Goal: Task Accomplishment & Management: Use online tool/utility

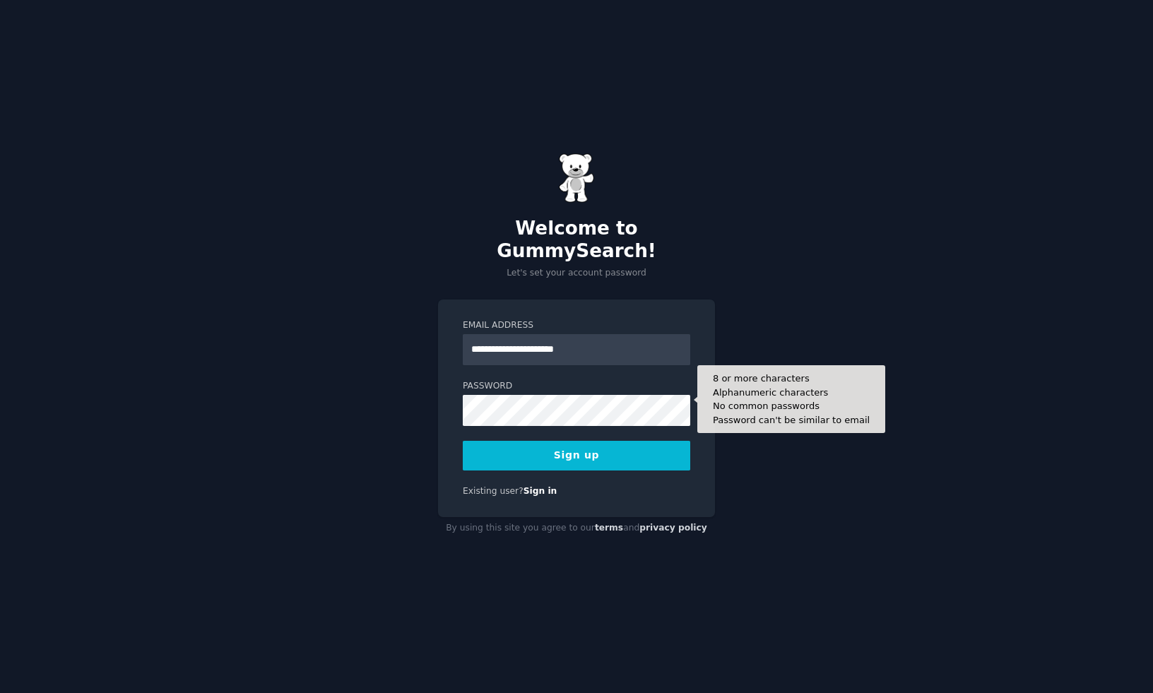
type input "**********"
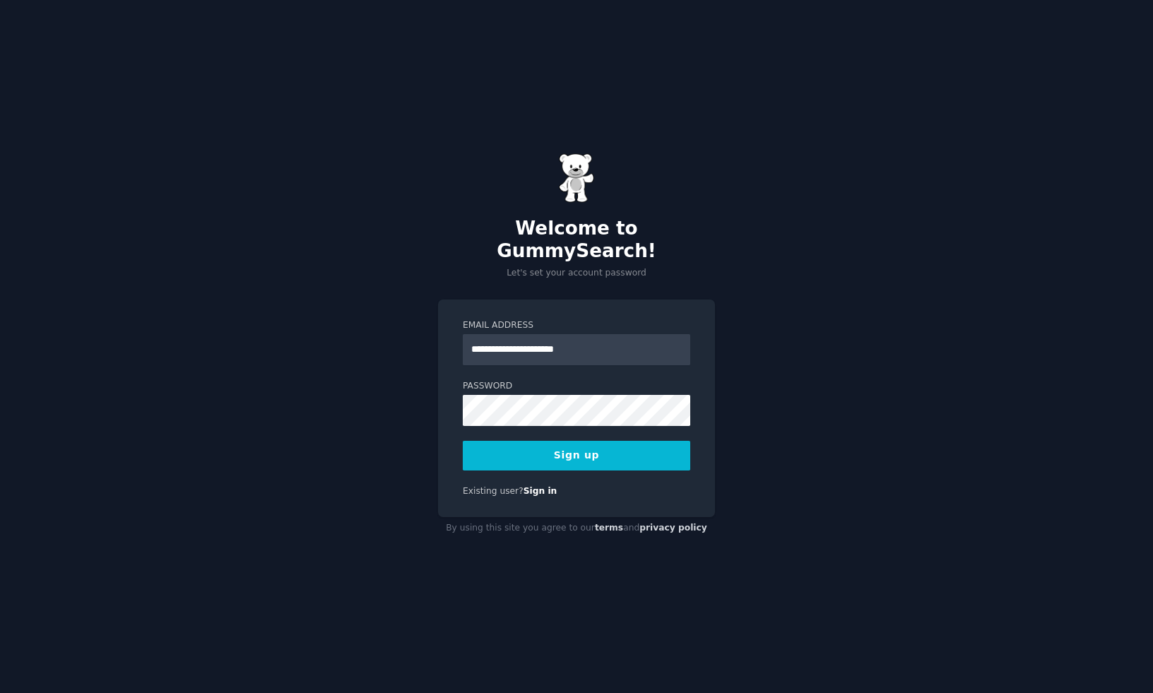
click at [541, 449] on button "Sign up" at bounding box center [576, 456] width 227 height 30
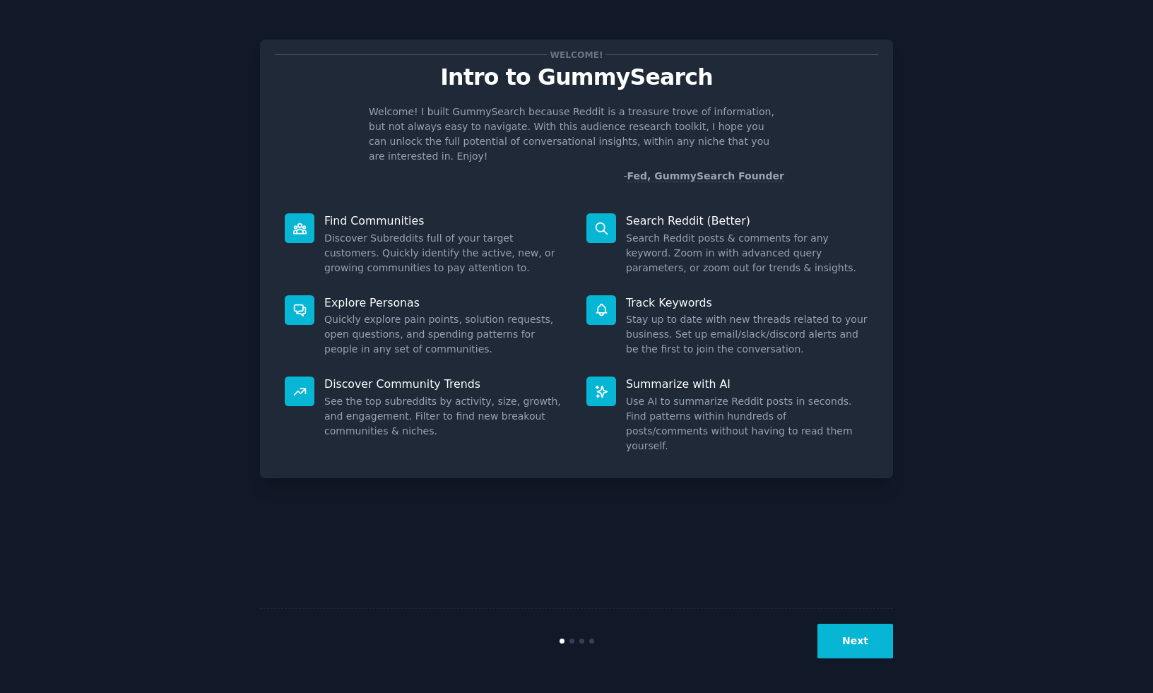
click at [693, 213] on p "Search Reddit (Better)" at bounding box center [747, 220] width 242 height 15
click at [838, 639] on button "Next" at bounding box center [855, 641] width 76 height 35
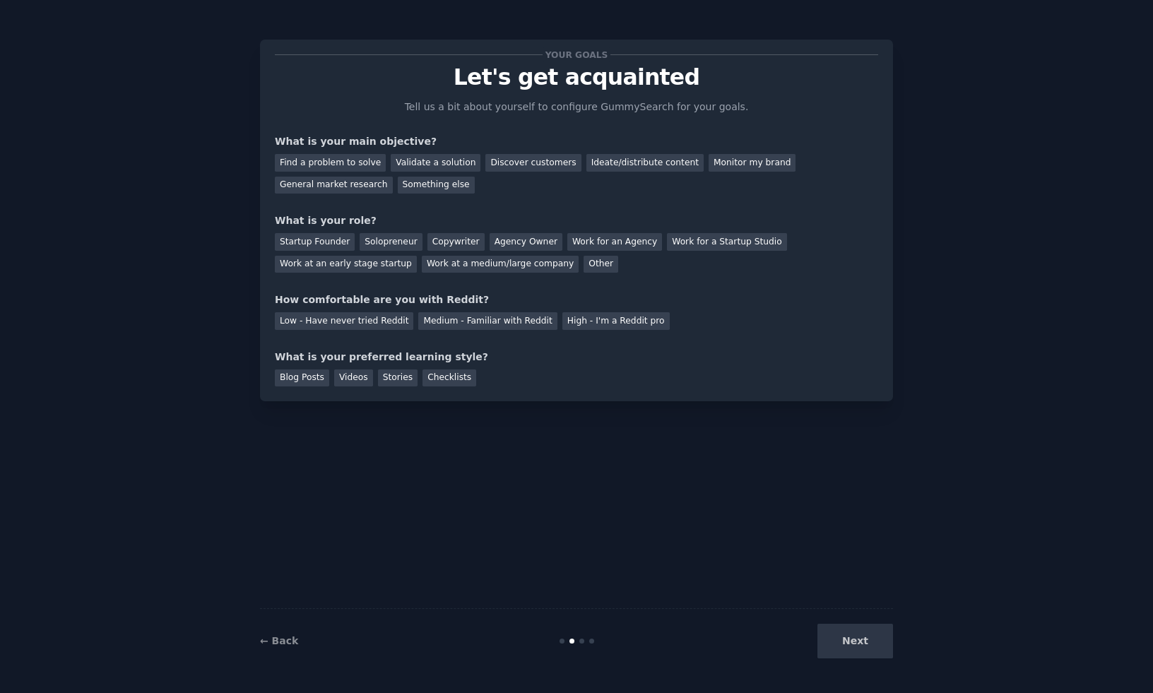
click at [838, 639] on div "Next" at bounding box center [787, 641] width 211 height 35
click at [326, 161] on div "Find a problem to solve" at bounding box center [330, 163] width 111 height 18
click at [347, 180] on div "General market research" at bounding box center [334, 186] width 118 height 18
click at [860, 645] on div "Next" at bounding box center [787, 641] width 211 height 35
click at [361, 321] on div "Low - Have never tried Reddit" at bounding box center [344, 321] width 138 height 18
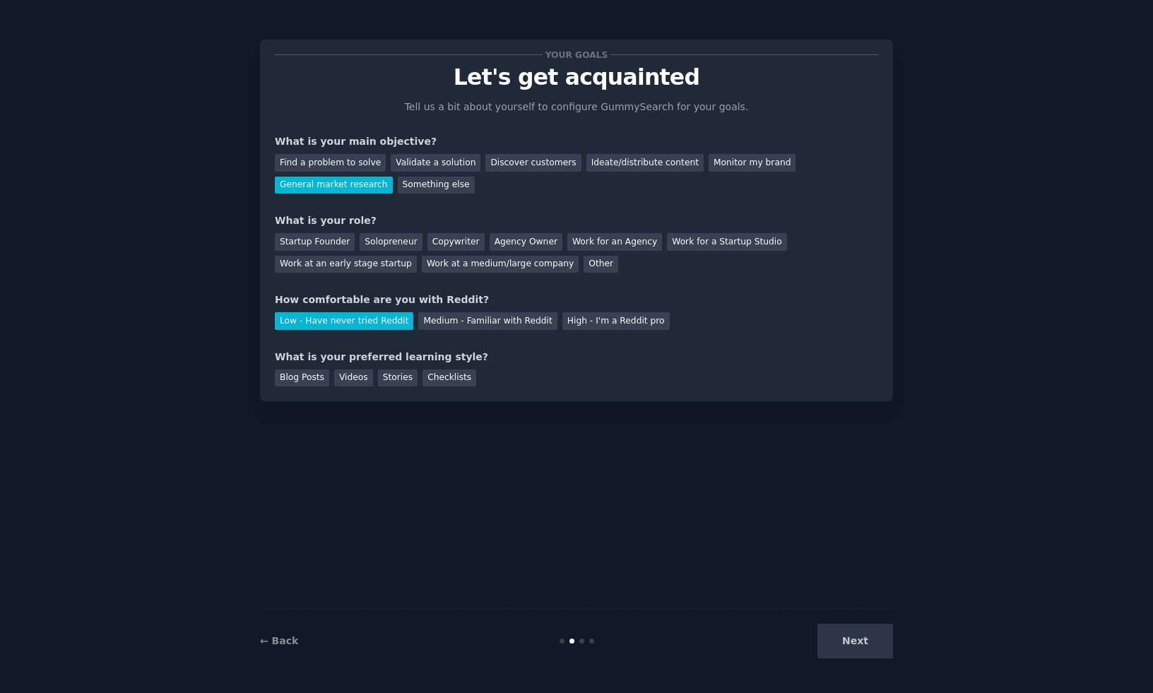
click at [867, 642] on div "Next" at bounding box center [787, 641] width 211 height 35
click at [284, 373] on div "Blog Posts" at bounding box center [302, 378] width 54 height 18
click at [846, 644] on div "Next" at bounding box center [787, 641] width 211 height 35
click at [858, 635] on div "Next" at bounding box center [787, 641] width 211 height 35
click at [860, 647] on div "Next" at bounding box center [787, 641] width 211 height 35
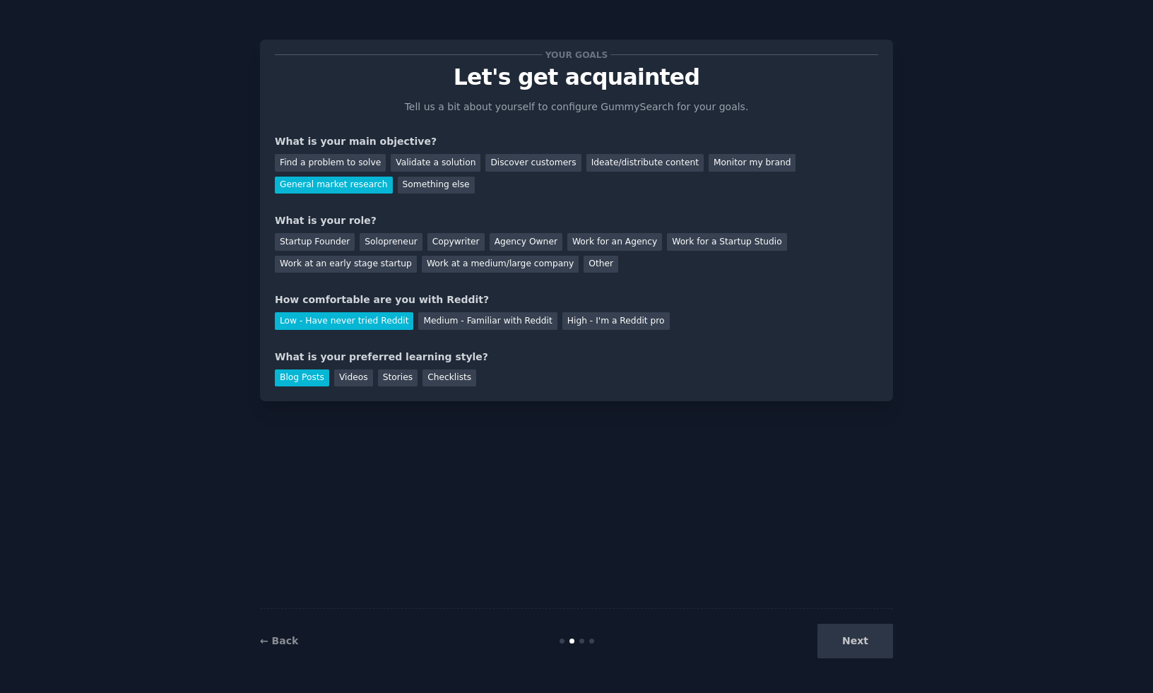
click at [866, 646] on div "Next" at bounding box center [787, 641] width 211 height 35
click at [309, 242] on div "Startup Founder" at bounding box center [315, 242] width 80 height 18
click at [837, 634] on button "Next" at bounding box center [855, 641] width 76 height 35
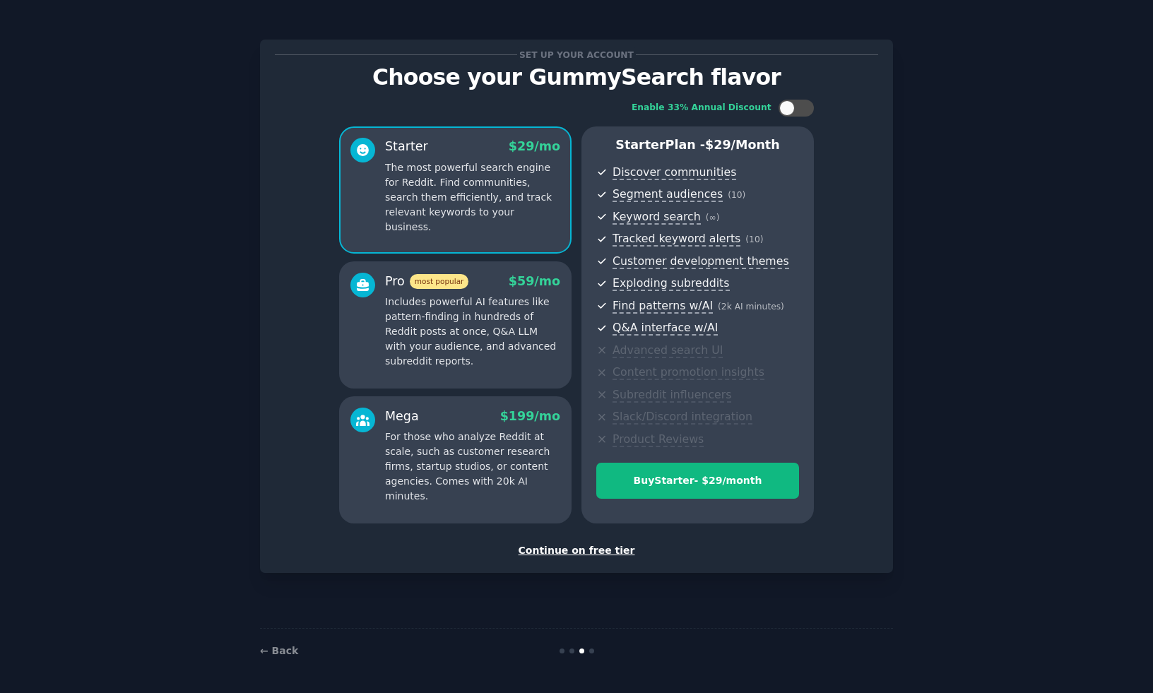
click at [567, 545] on div "Continue on free tier" at bounding box center [576, 550] width 603 height 15
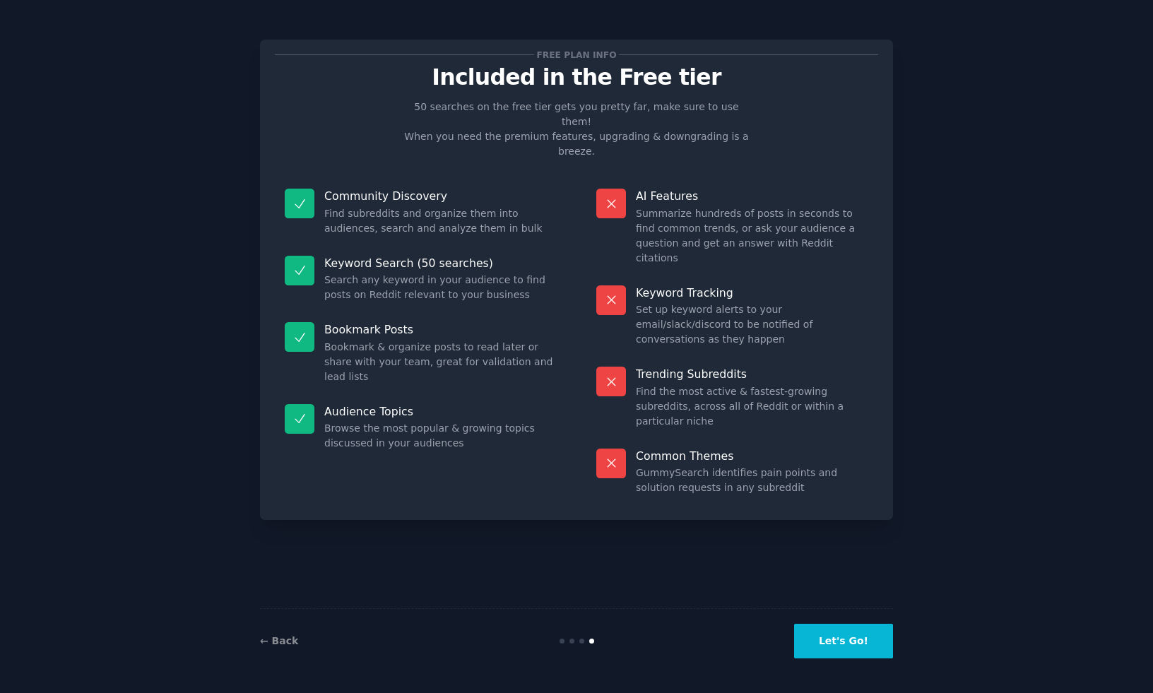
click at [859, 646] on button "Let's Go!" at bounding box center [843, 641] width 99 height 35
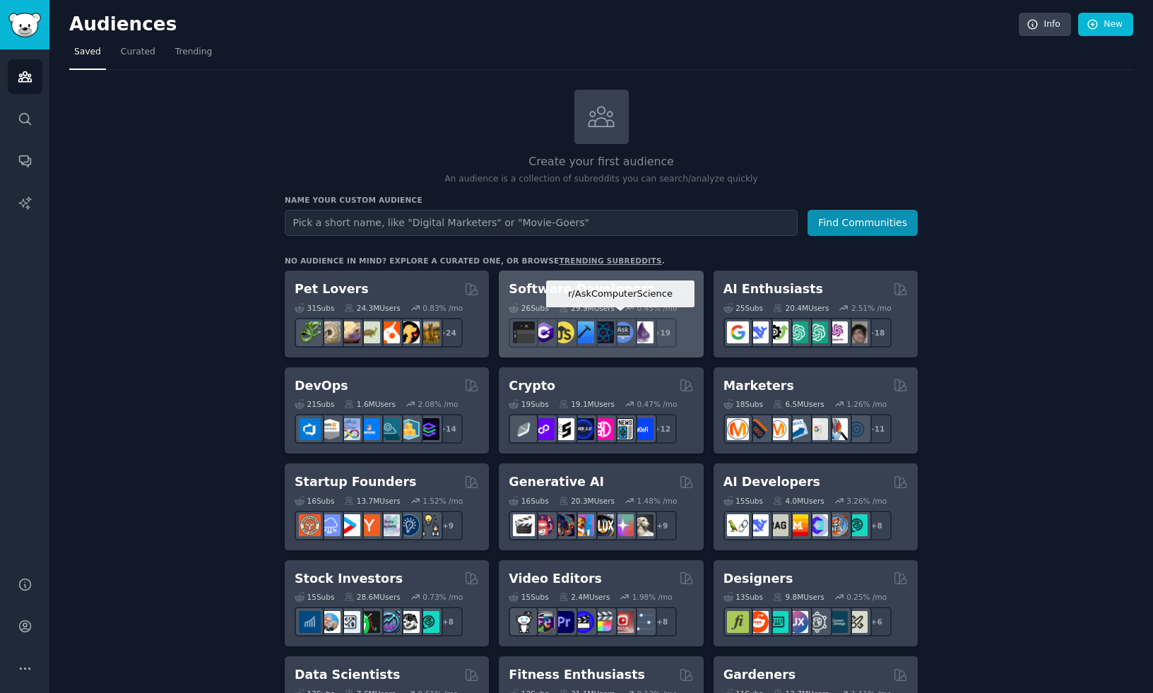
click at [635, 336] on div at bounding box center [622, 333] width 30 height 30
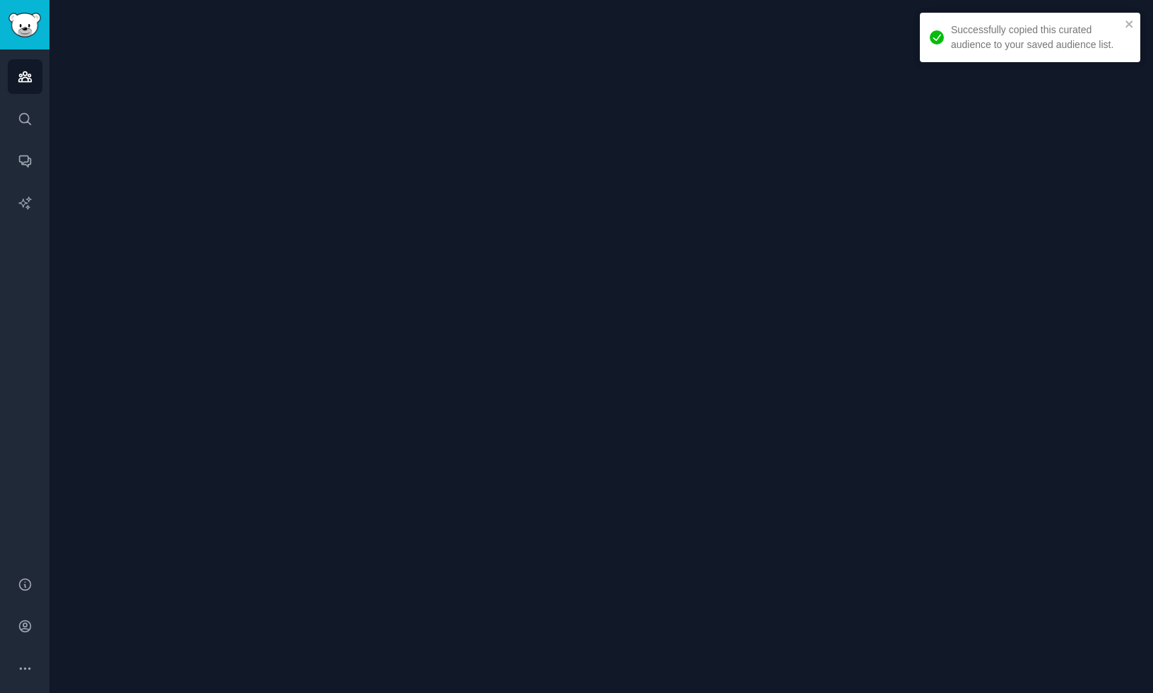
click at [630, 215] on div at bounding box center [600, 346] width 1103 height 693
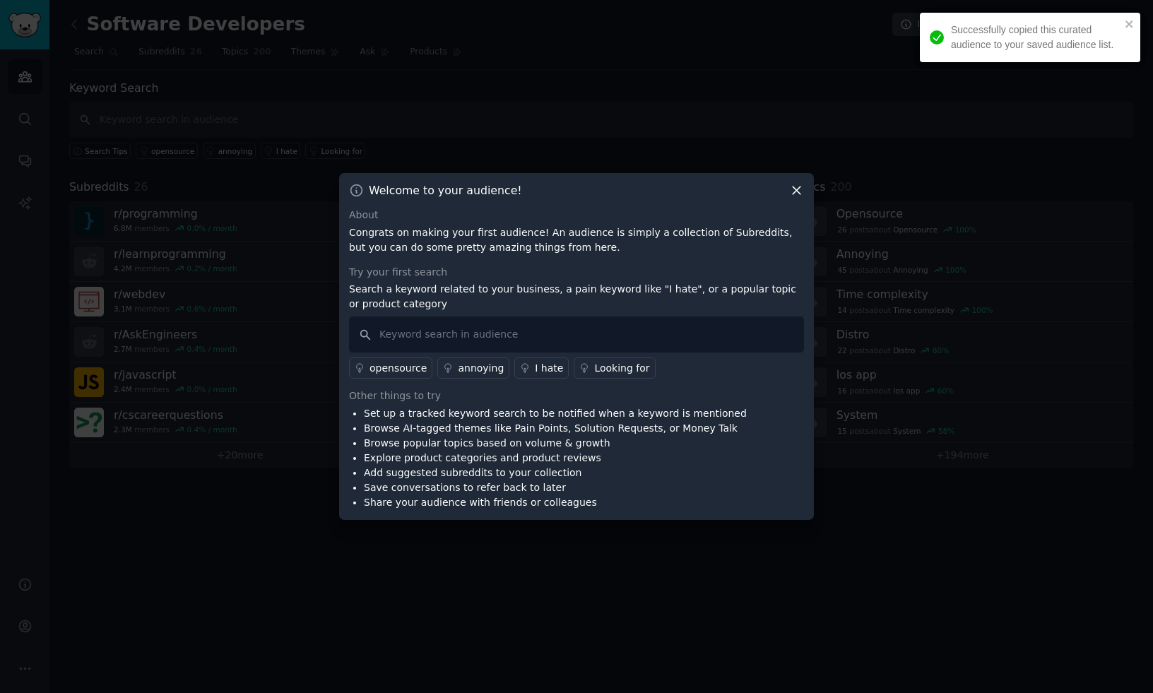
click at [796, 191] on icon at bounding box center [797, 191] width 8 height 8
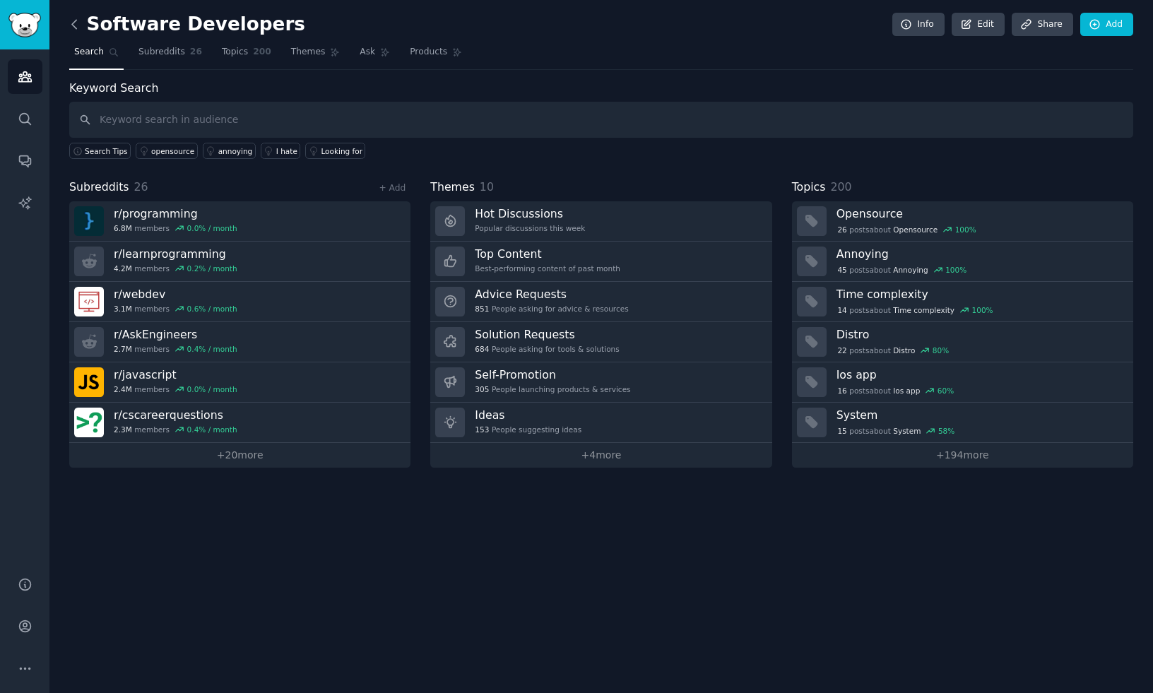
click at [74, 30] on icon at bounding box center [74, 24] width 15 height 15
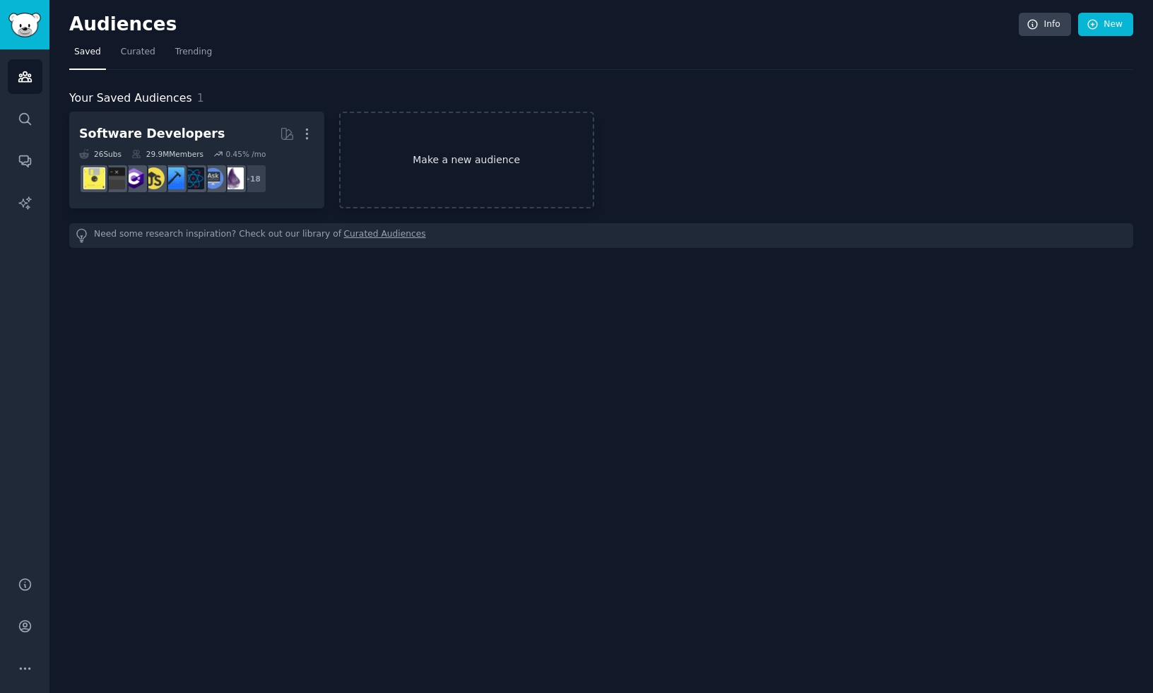
click at [482, 177] on link "Make a new audience" at bounding box center [466, 160] width 255 height 97
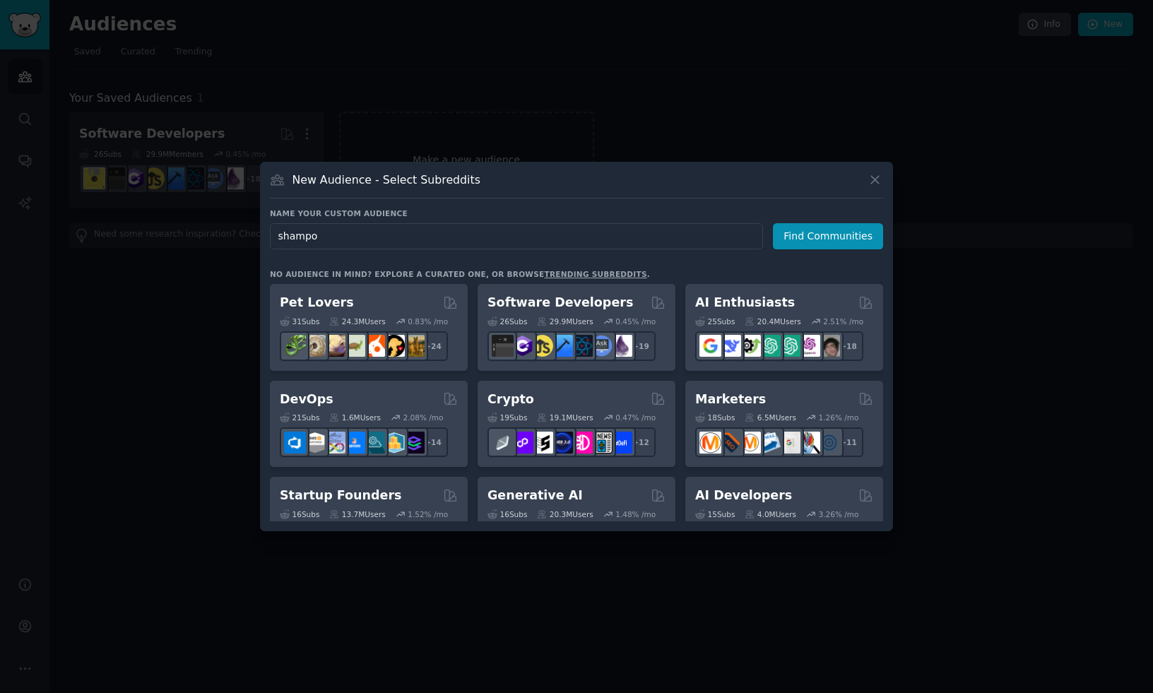
type input "shampoo"
click at [799, 232] on button "Find Communities" at bounding box center [828, 236] width 110 height 26
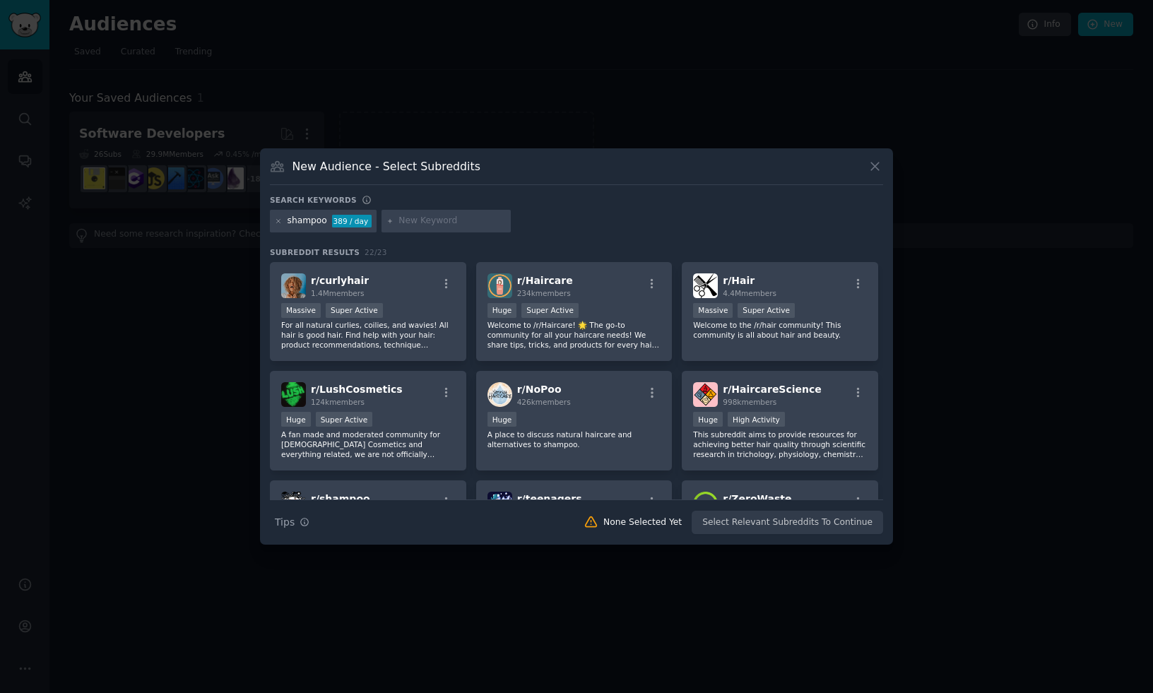
click at [420, 223] on input "text" at bounding box center [451, 221] width 107 height 13
paste input "Dandruff"
type input "Dandruff"
click at [551, 231] on div "shampoo 389 / day Dandruff" at bounding box center [576, 224] width 613 height 28
click at [386, 222] on icon at bounding box center [390, 222] width 8 height 8
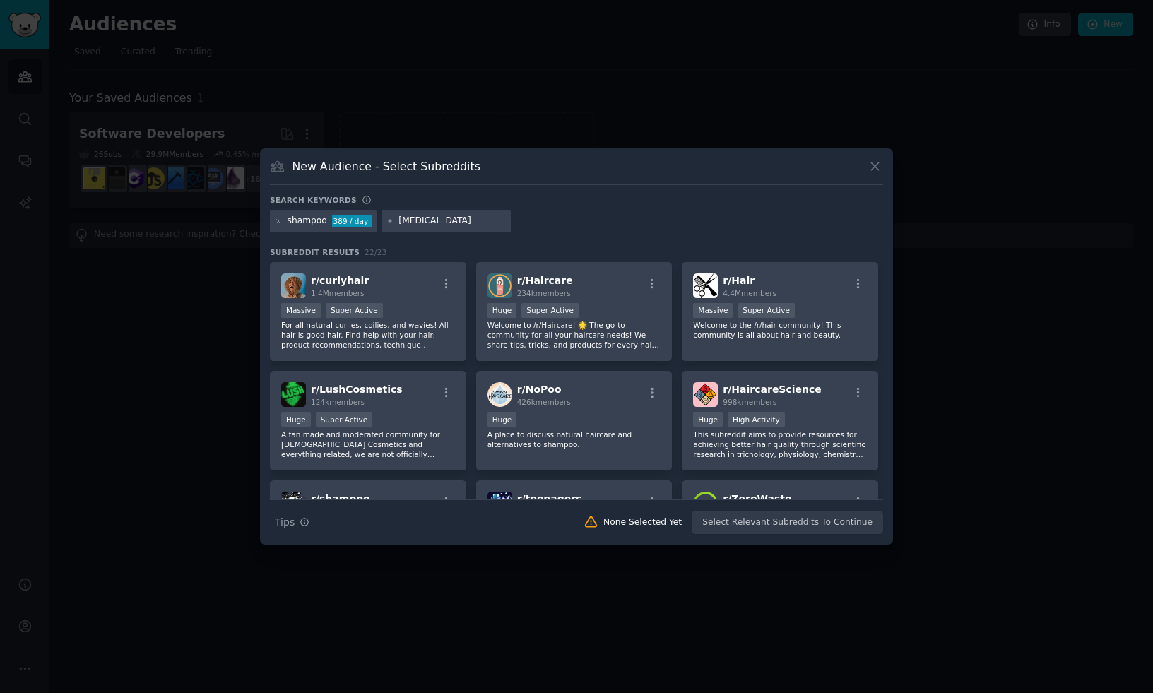
click at [457, 226] on input "Dandruff" at bounding box center [451, 221] width 107 height 13
click at [583, 225] on div "shampoo 389 / day Dandruff" at bounding box center [576, 224] width 613 height 28
click at [589, 306] on div ">= 95th percentile for submissions / day Huge Super Active" at bounding box center [574, 312] width 174 height 18
click at [874, 164] on icon at bounding box center [874, 166] width 15 height 15
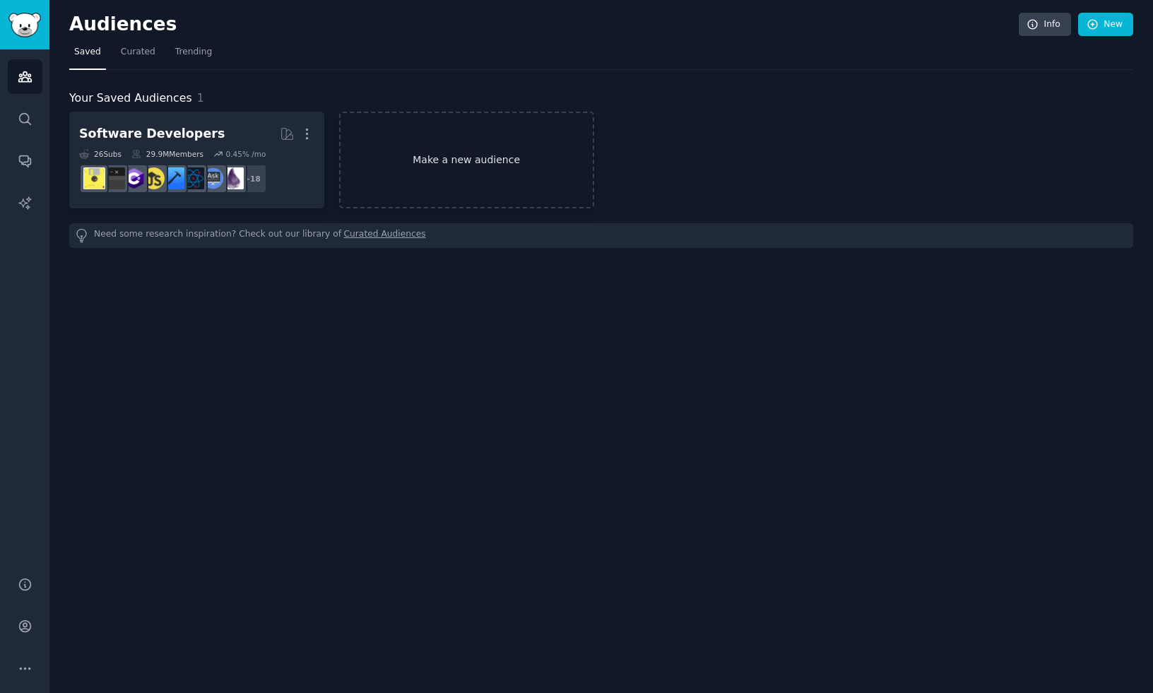
click at [431, 155] on link "Make a new audience" at bounding box center [466, 160] width 255 height 97
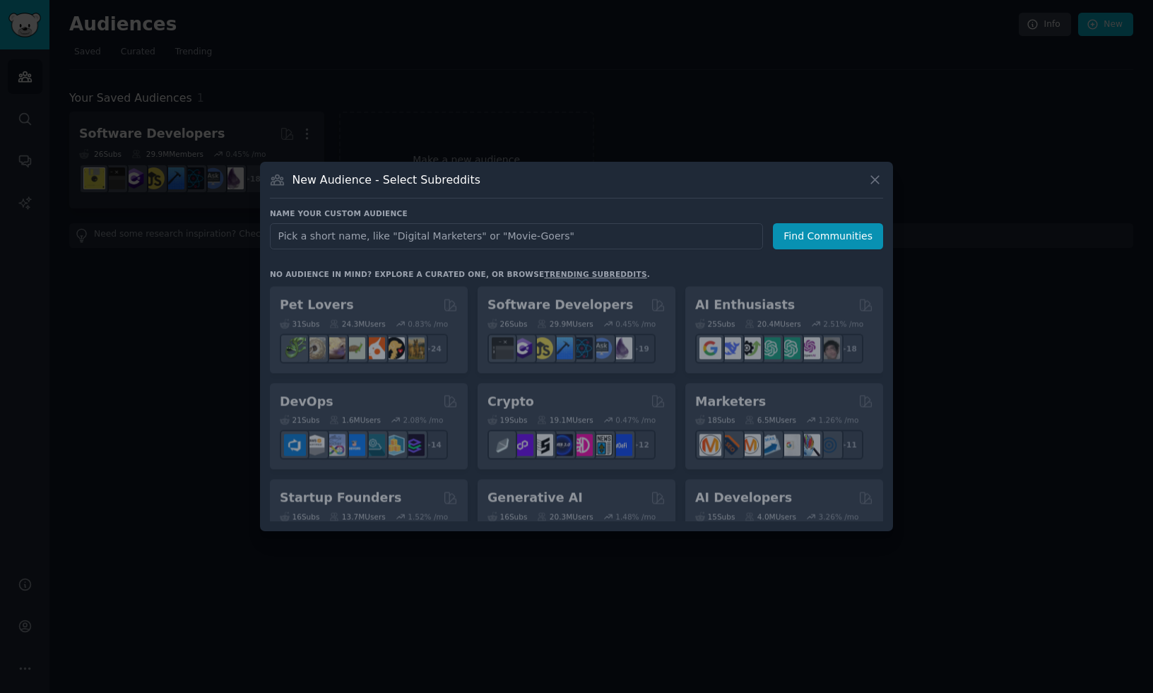
type input "Dandruff"
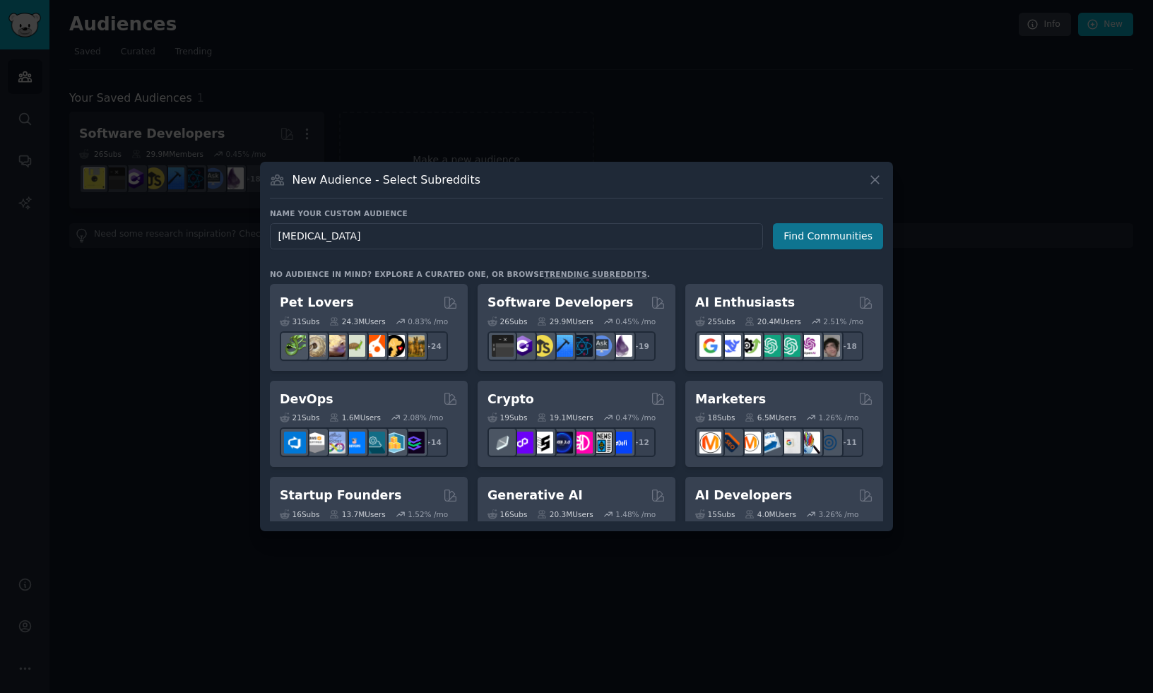
click at [838, 235] on button "Find Communities" at bounding box center [828, 236] width 110 height 26
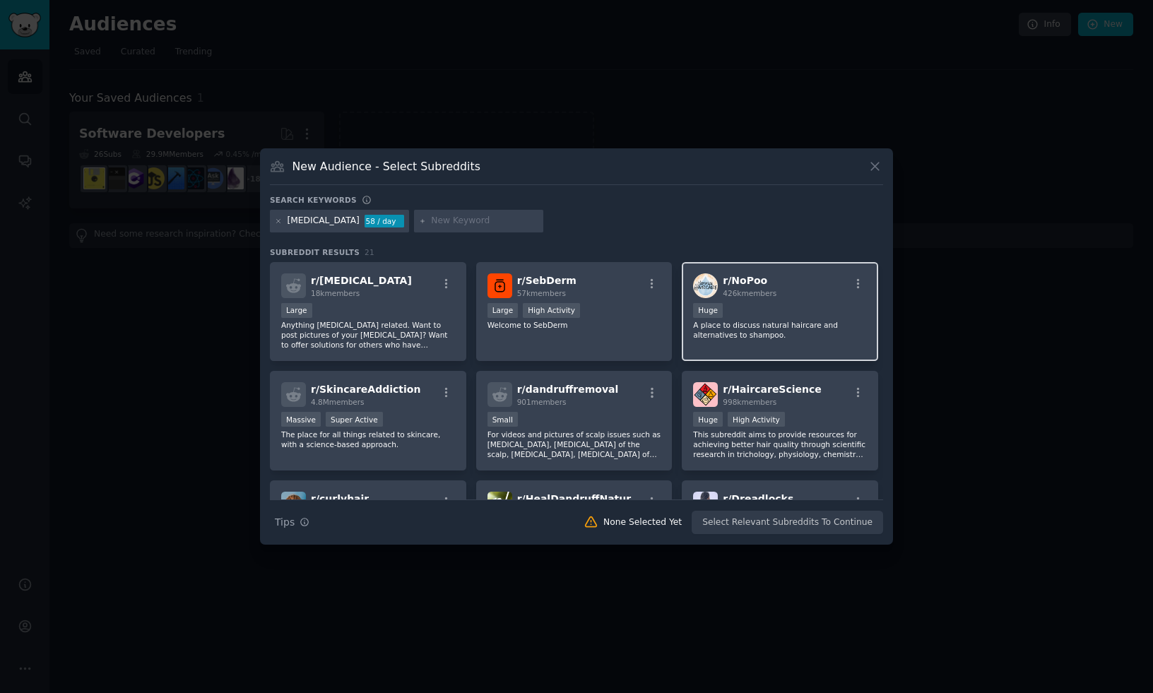
click at [776, 307] on div "Huge" at bounding box center [780, 312] width 174 height 18
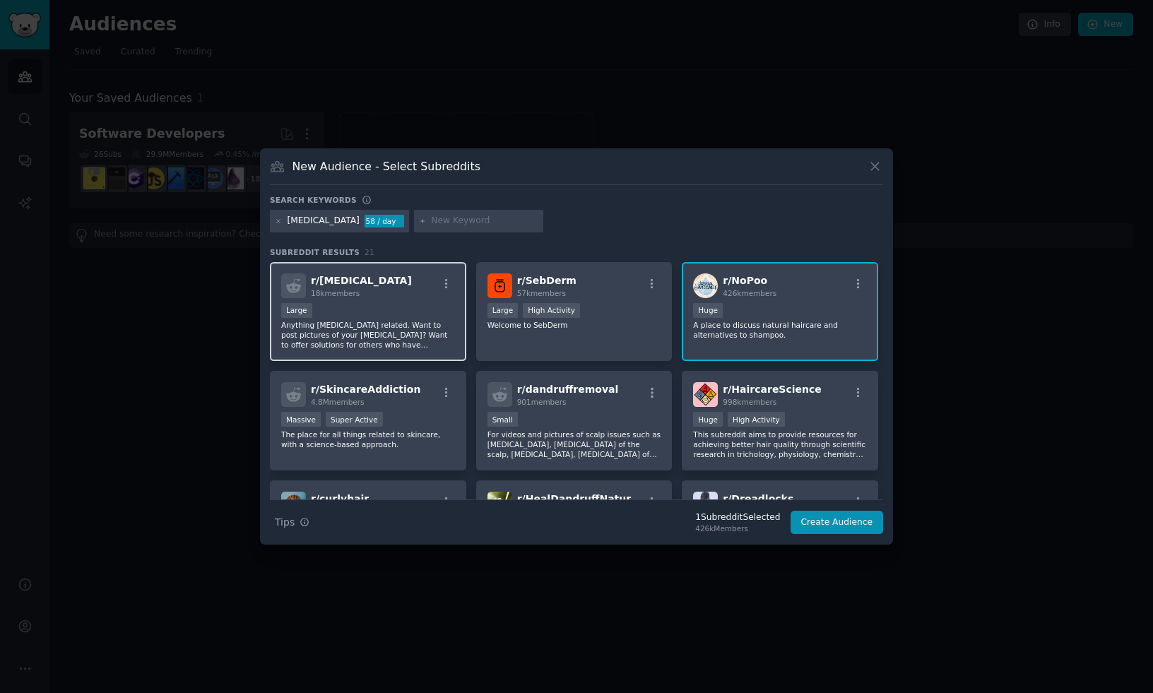
click at [400, 357] on div "r/ dandruff 18k members Large Anything dandruff related. Want to post pictures …" at bounding box center [368, 312] width 196 height 100
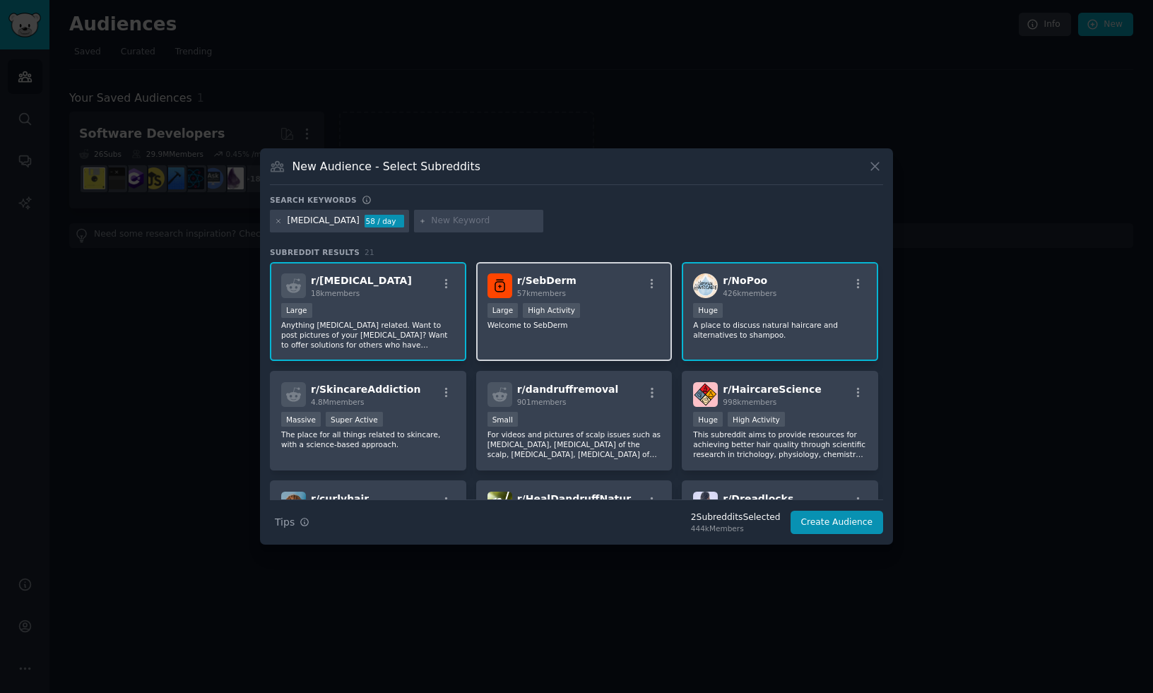
click at [598, 301] on div "r/ SebDerm 57k members Large High Activity Welcome to SebDerm" at bounding box center [574, 312] width 196 height 100
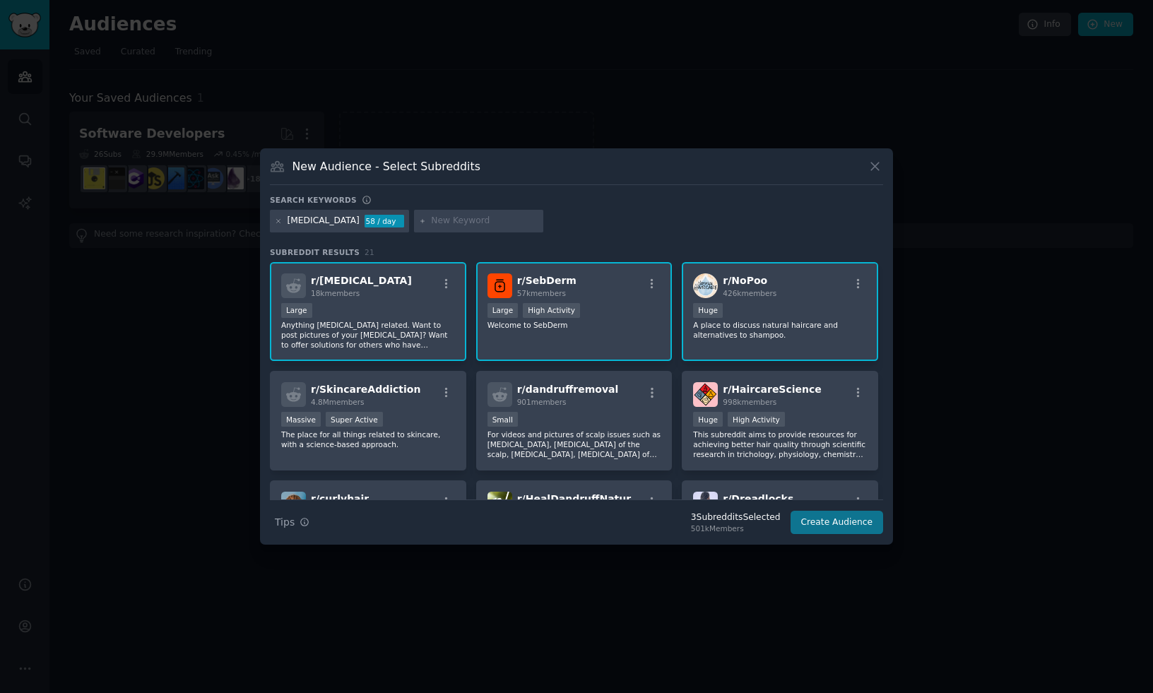
click at [834, 516] on button "Create Audience" at bounding box center [836, 523] width 93 height 24
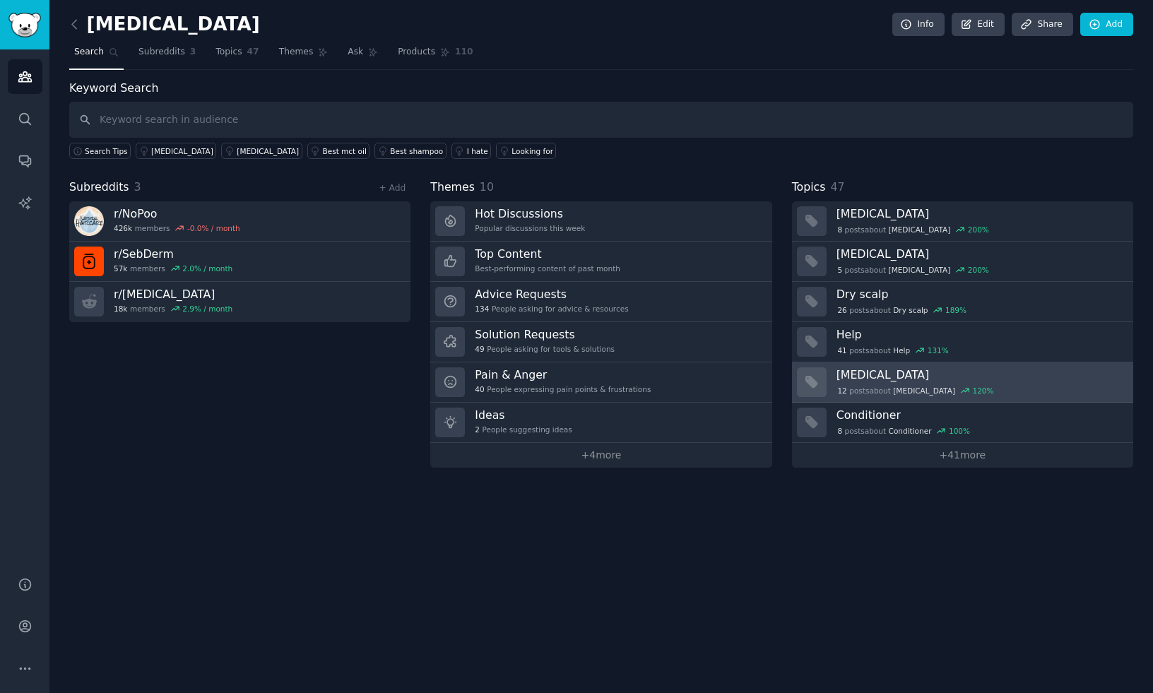
click at [912, 379] on h3 "Psoriasis" at bounding box center [979, 374] width 287 height 15
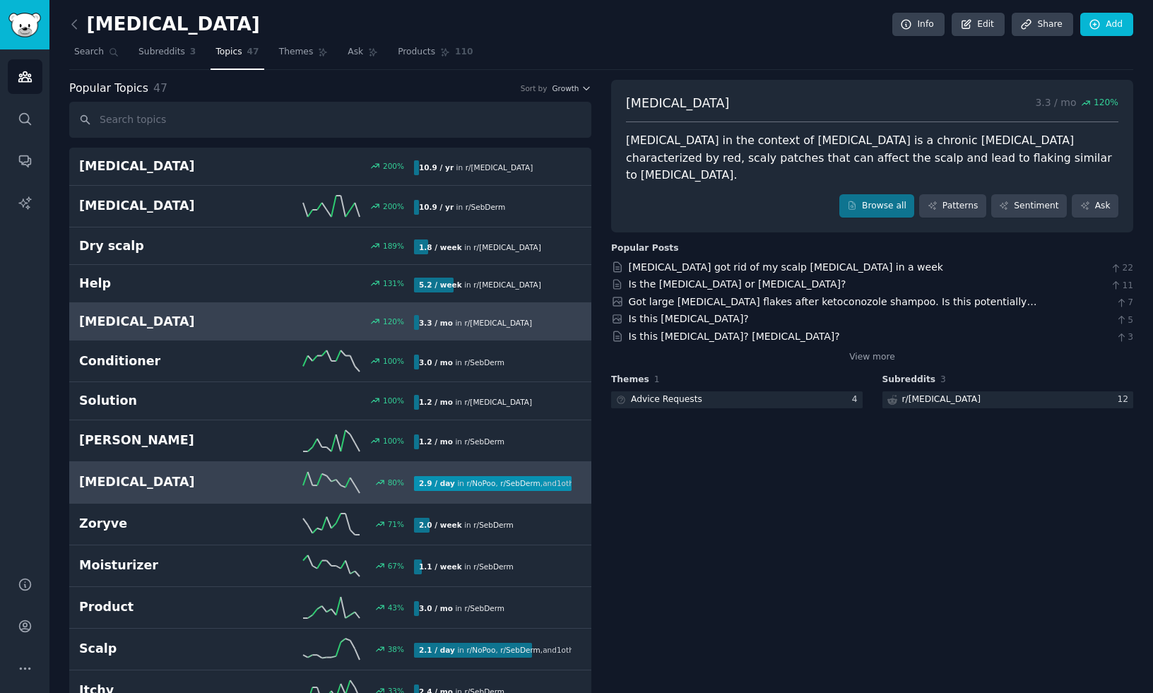
click at [163, 492] on div "Dandruff 80 % 2.9 / day in r/ NoPoo , r/ SebDerm , and 1 other" at bounding box center [330, 482] width 502 height 21
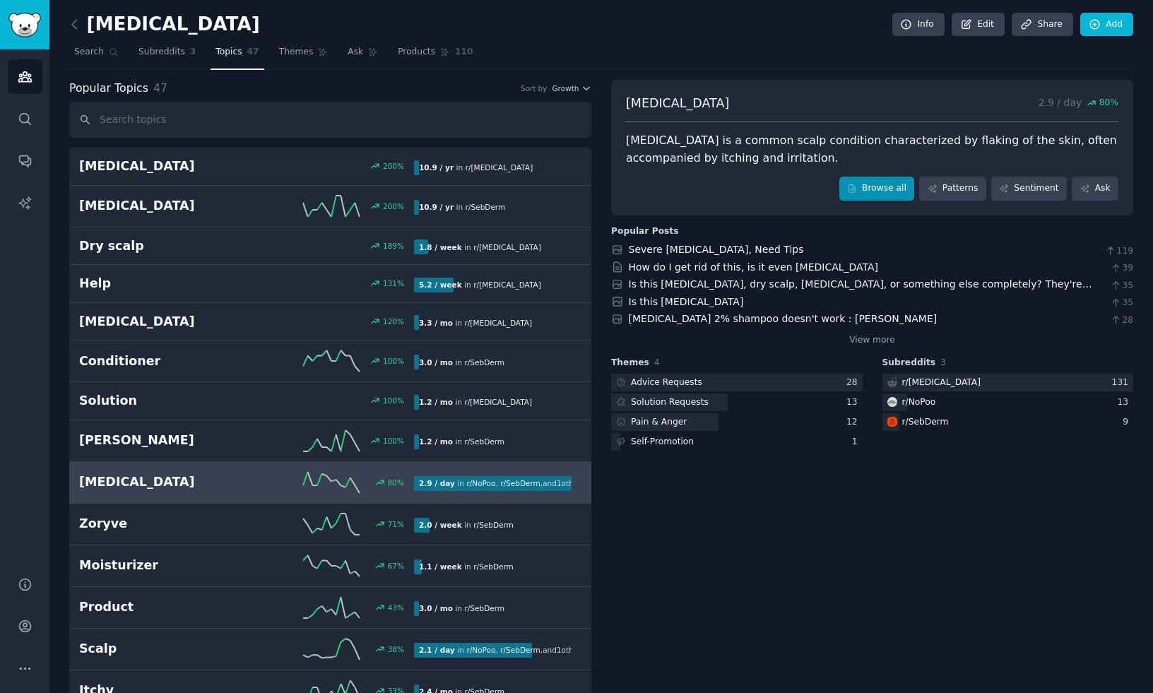
click at [875, 186] on link "Browse all" at bounding box center [877, 189] width 76 height 24
